Goal: Check status: Check status

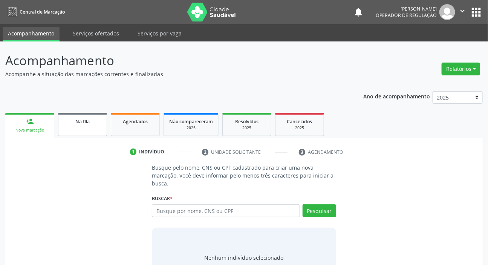
click at [90, 123] on div "Na fila" at bounding box center [83, 121] width 38 height 8
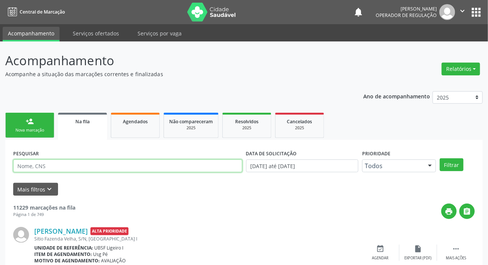
click at [94, 167] on input "text" at bounding box center [127, 165] width 229 height 13
paste input "704 6037 1220 9330"
type input "704 6037 1220 9330"
click at [440, 158] on button "Filtrar" at bounding box center [452, 164] width 24 height 13
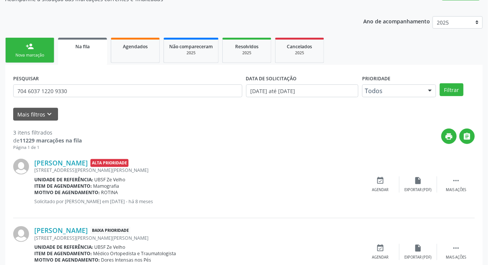
scroll to position [73, 0]
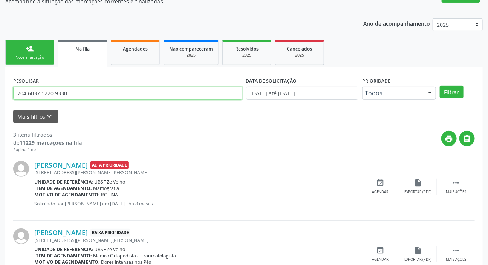
click at [83, 96] on input "704 6037 1220 9330" at bounding box center [127, 93] width 229 height 13
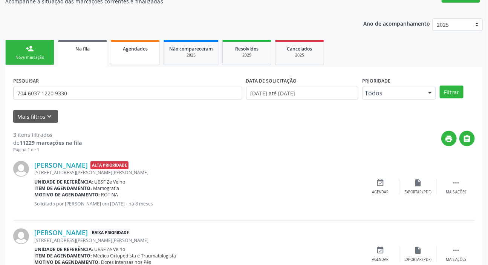
click at [115, 55] on link "Agendados" at bounding box center [135, 52] width 49 height 25
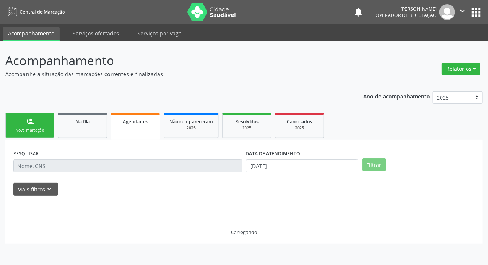
scroll to position [0, 0]
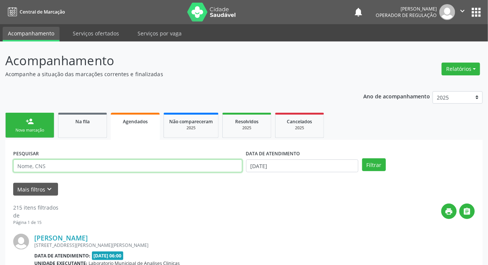
click at [146, 165] on input "text" at bounding box center [127, 165] width 229 height 13
paste input "704 6037 1220 9330"
type input "704 6037 1220 9330"
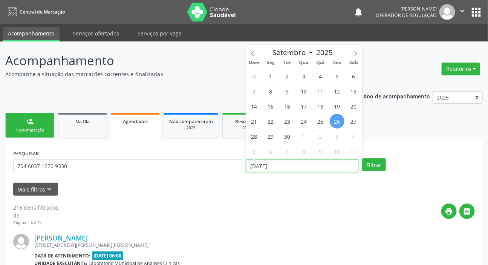
click at [282, 164] on input "[DATE]" at bounding box center [302, 165] width 113 height 13
click at [376, 169] on button "Filtrar" at bounding box center [374, 164] width 24 height 13
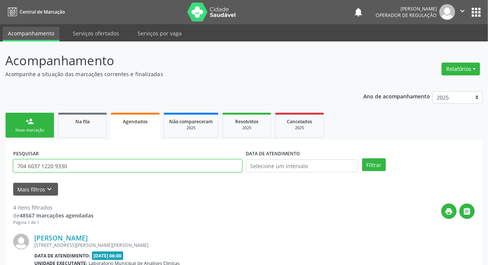
click at [115, 167] on input "704 6037 1220 9330" at bounding box center [127, 165] width 229 height 13
type input "7"
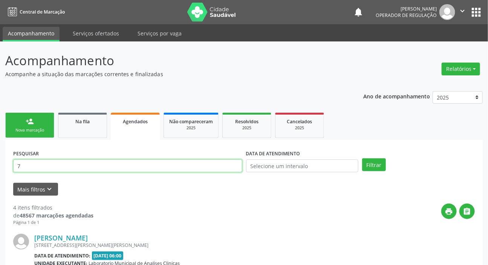
click at [34, 163] on input "7" at bounding box center [127, 165] width 229 height 13
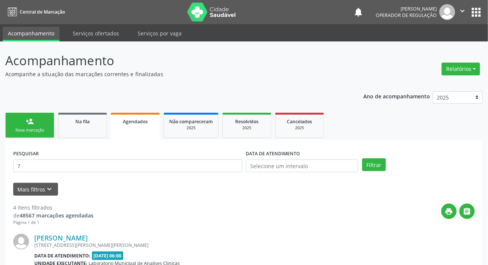
drag, startPoint x: 0, startPoint y: 132, endPoint x: 0, endPoint y: 151, distance: 18.5
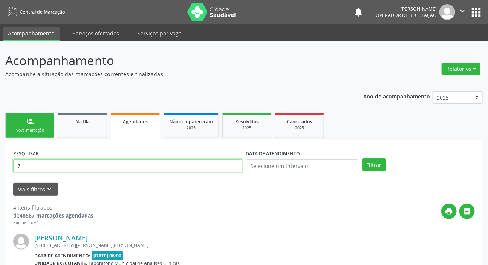
click at [49, 167] on input "7" at bounding box center [127, 165] width 229 height 13
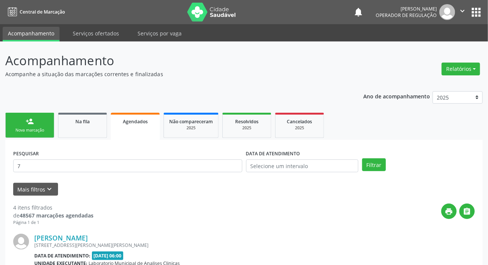
click at [361, 155] on div "PESQUISAR 7 DATA DE ATENDIMENTO Filtrar" at bounding box center [244, 162] width 466 height 29
click at [82, 125] on link "Na fila" at bounding box center [82, 125] width 49 height 25
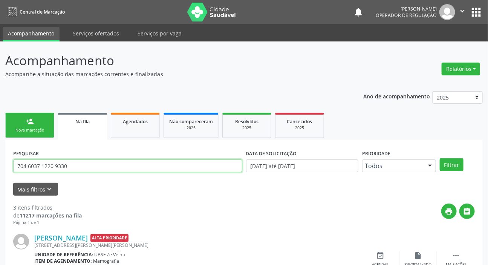
click at [91, 168] on input "704 6037 1220 9330" at bounding box center [127, 165] width 229 height 13
click at [90, 168] on input "704 6037 1220 9330" at bounding box center [127, 165] width 229 height 13
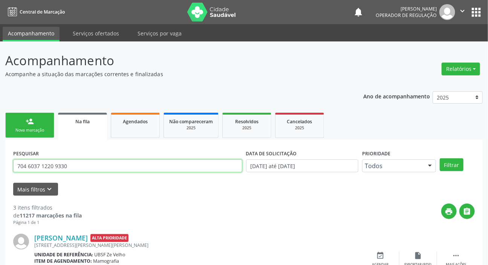
click at [90, 168] on input "704 6037 1220 9330" at bounding box center [127, 165] width 229 height 13
click at [440, 158] on button "Filtrar" at bounding box center [452, 164] width 24 height 13
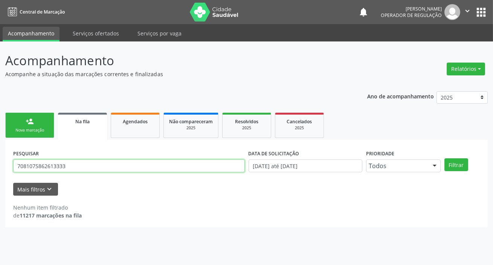
click at [86, 167] on input "7081075862613333" at bounding box center [129, 165] width 232 height 13
type input "708107586261333"
click at [445, 158] on button "Filtrar" at bounding box center [457, 164] width 24 height 13
click at [43, 169] on input "708107586261333" at bounding box center [129, 165] width 232 height 13
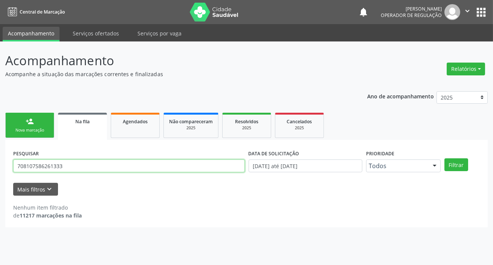
click at [43, 169] on input "708107586261333" at bounding box center [129, 165] width 232 height 13
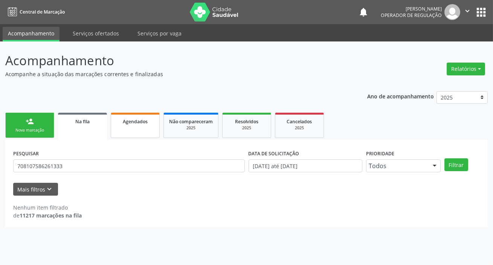
click at [136, 122] on span "Agendados" at bounding box center [135, 121] width 25 height 6
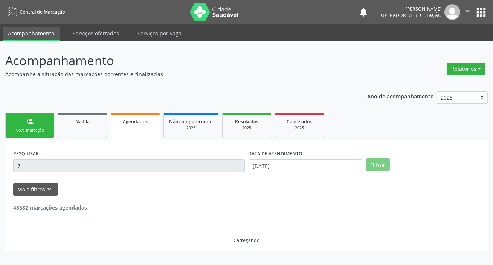
click at [135, 181] on form "PESQUISAR 7 DATA DE ATENDIMENTO [DATE] Filtrar UNIDADE DE REFERÊNCIA Selecione …" at bounding box center [246, 172] width 467 height 48
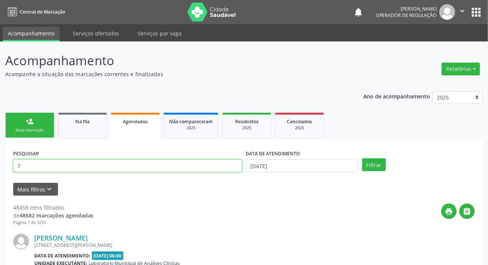
click at [142, 168] on input "7" at bounding box center [127, 165] width 229 height 13
paste input "08107586261333"
type input "708107586261333"
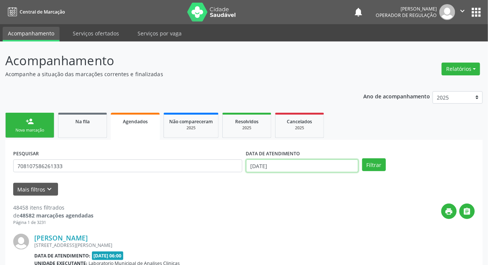
click at [304, 163] on input "[DATE]" at bounding box center [302, 165] width 113 height 13
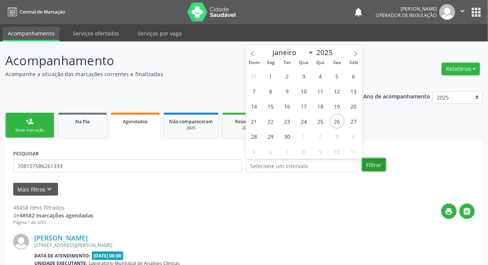
click at [374, 170] on button "Filtrar" at bounding box center [374, 164] width 24 height 13
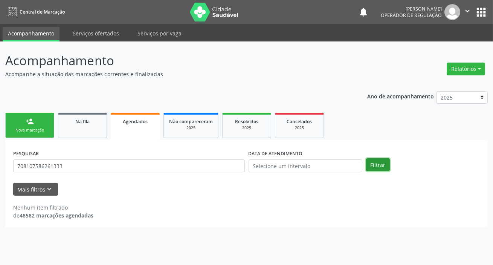
click at [374, 167] on button "Filtrar" at bounding box center [378, 164] width 24 height 13
click at [88, 130] on link "Na fila" at bounding box center [82, 125] width 49 height 25
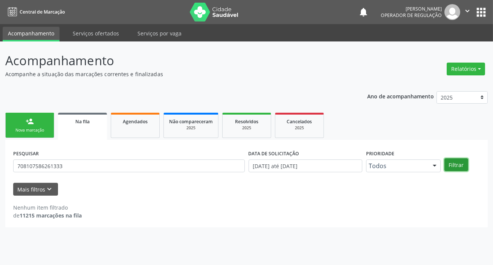
click at [454, 165] on button "Filtrar" at bounding box center [457, 164] width 24 height 13
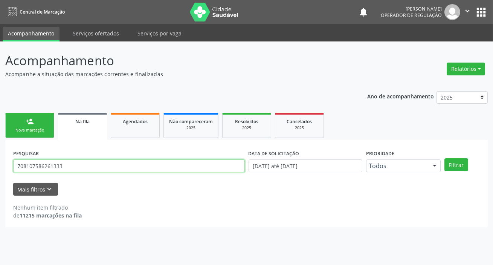
click at [82, 160] on input "708107586261333" at bounding box center [129, 165] width 232 height 13
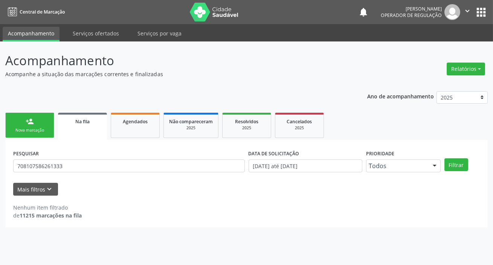
click at [84, 158] on div "PESQUISAR 708107586261333" at bounding box center [129, 162] width 236 height 29
click at [85, 155] on div "PESQUISAR 708107586261333" at bounding box center [129, 162] width 236 height 29
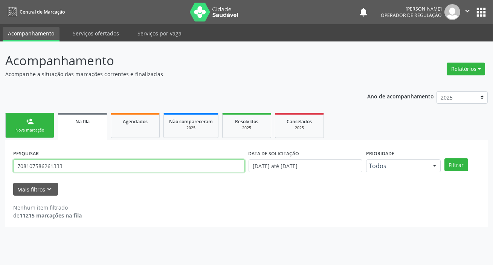
click at [85, 163] on input "708107586261333" at bounding box center [129, 165] width 232 height 13
click at [87, 166] on input "708107586261333" at bounding box center [129, 165] width 232 height 13
